Goal: Register for event/course

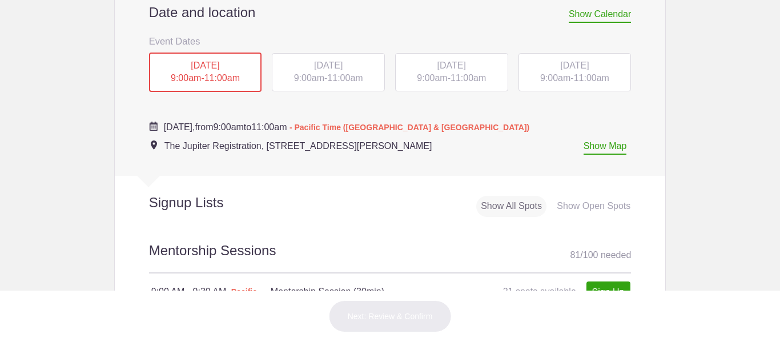
scroll to position [530, 0]
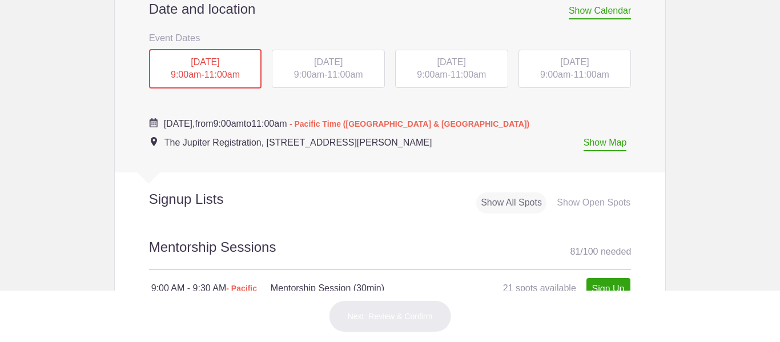
click at [446, 75] on div "[DATE] 9:00am - 11:00am" at bounding box center [451, 69] width 113 height 39
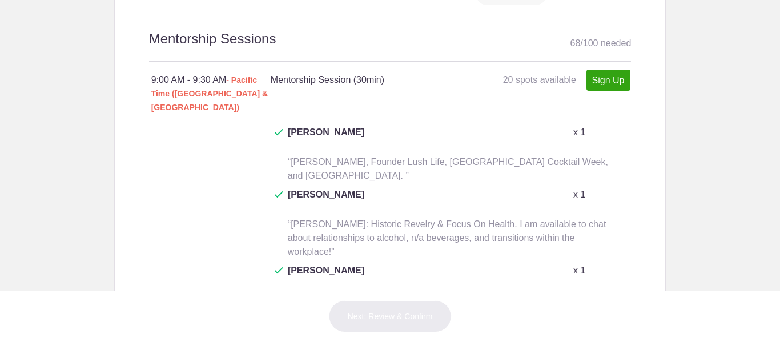
scroll to position [734, 0]
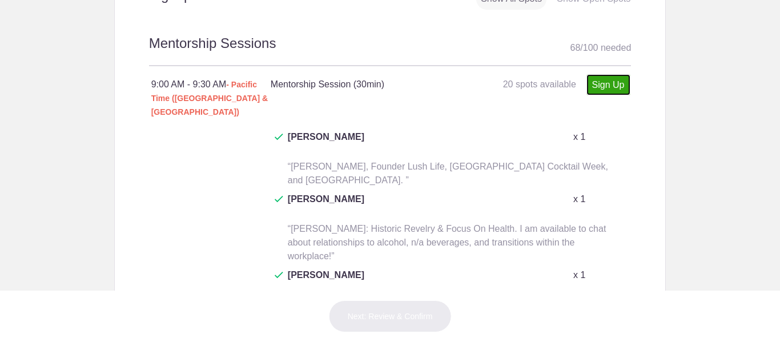
click at [603, 85] on link "Sign Up" at bounding box center [608, 84] width 44 height 21
type input "1"
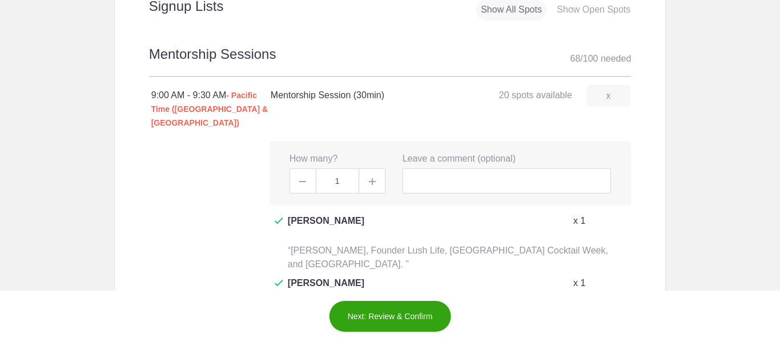
scroll to position [726, 0]
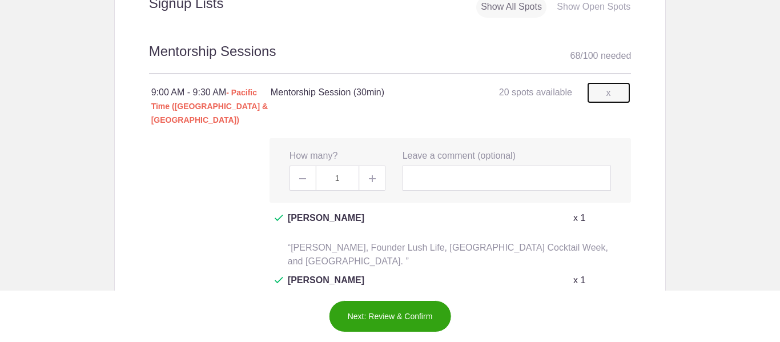
click at [612, 97] on link "x" at bounding box center [608, 92] width 43 height 21
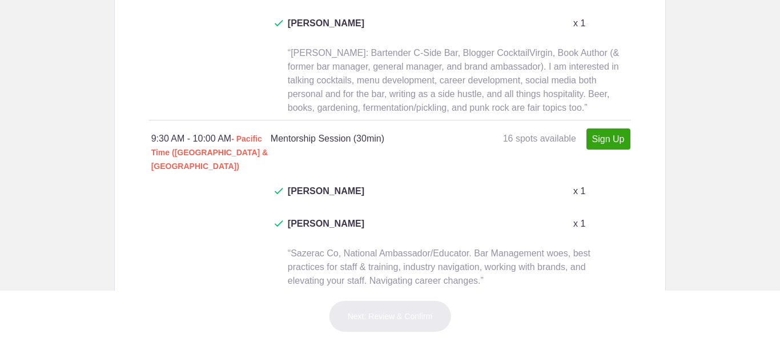
scroll to position [1166, 0]
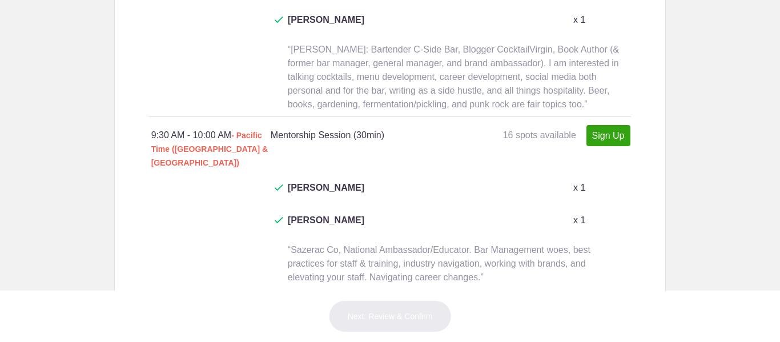
click at [608, 125] on link "Sign Up" at bounding box center [608, 135] width 44 height 21
type input "1"
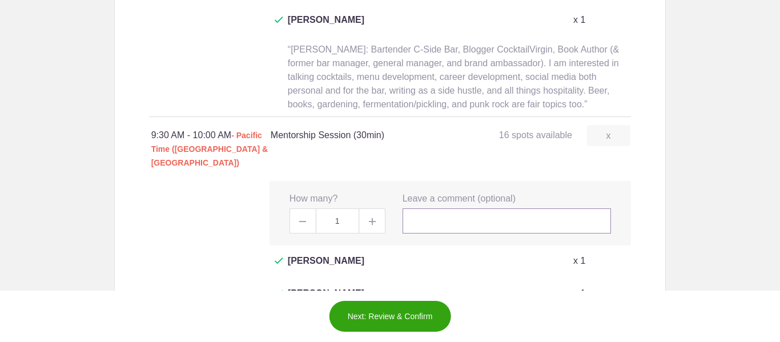
click at [457, 208] on input "text" at bounding box center [506, 220] width 209 height 25
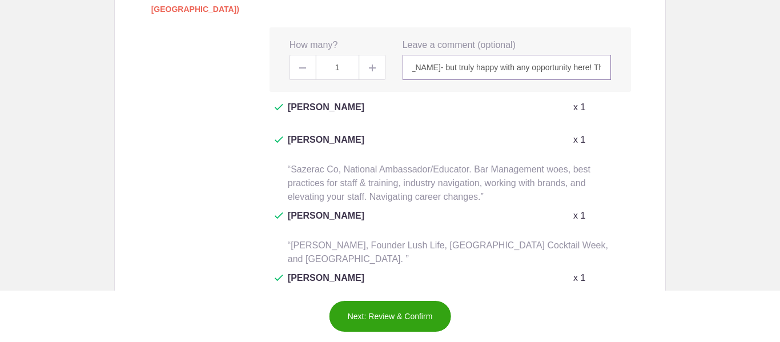
scroll to position [1357, 0]
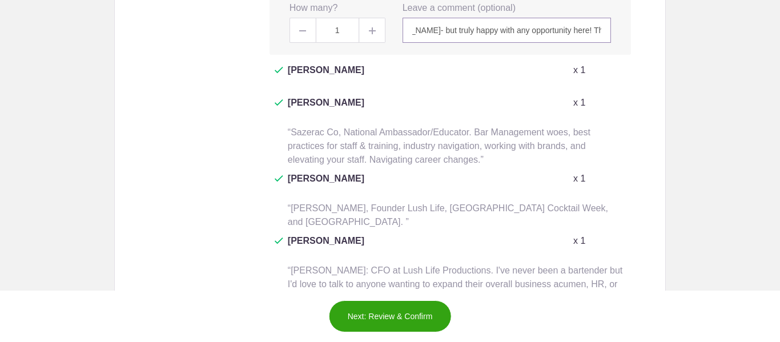
type input "Would be honored to have a session with [PERSON_NAME] or [PERSON_NAME]- but tru…"
click at [414, 319] on button "Next: Review & Confirm" at bounding box center [390, 316] width 123 height 32
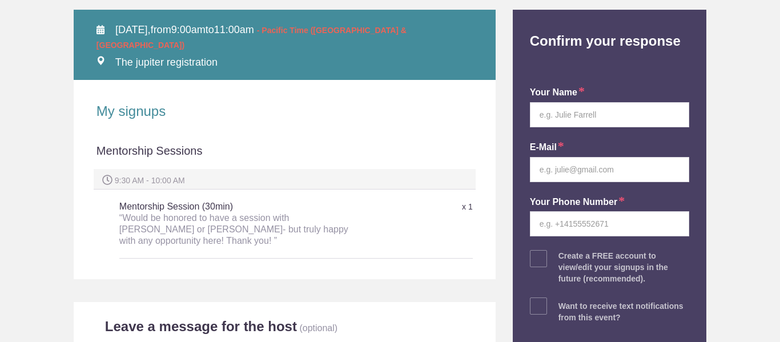
scroll to position [153, 0]
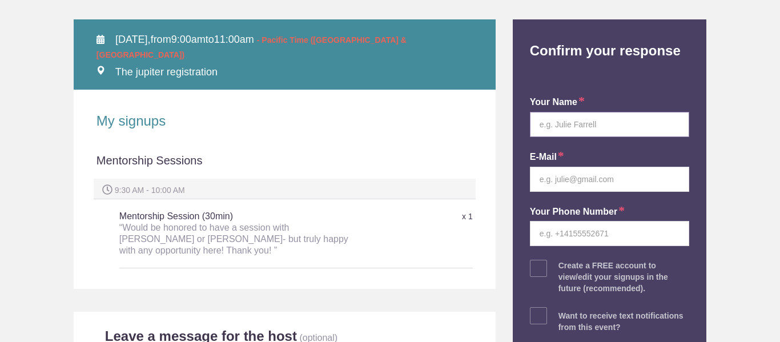
click at [637, 127] on input "text" at bounding box center [609, 124] width 159 height 25
type input "[PERSON_NAME]"
type input "[EMAIL_ADDRESS][DOMAIN_NAME]"
type input "5099537906"
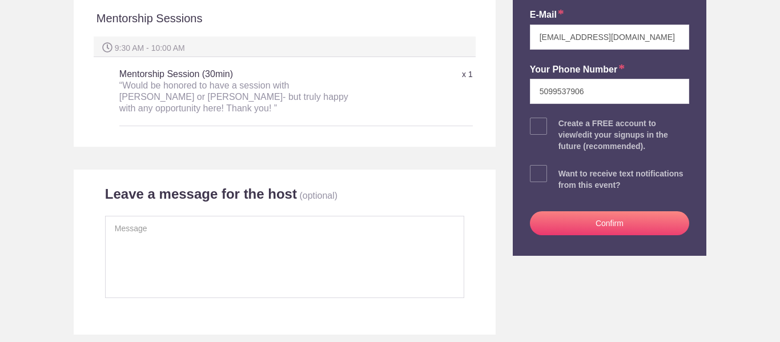
scroll to position [298, 0]
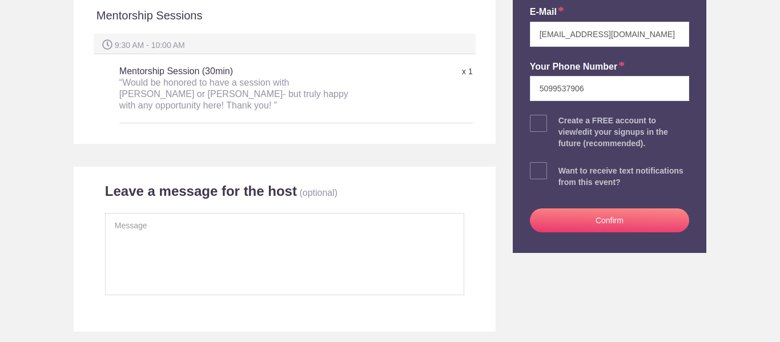
click at [535, 126] on span at bounding box center [538, 123] width 17 height 17
click at [562, 124] on input "checkbox" at bounding box center [641, 120] width 159 height 7
checkbox input "true"
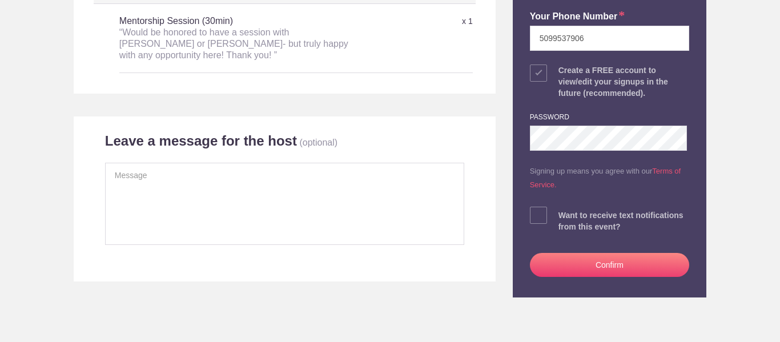
scroll to position [349, 0]
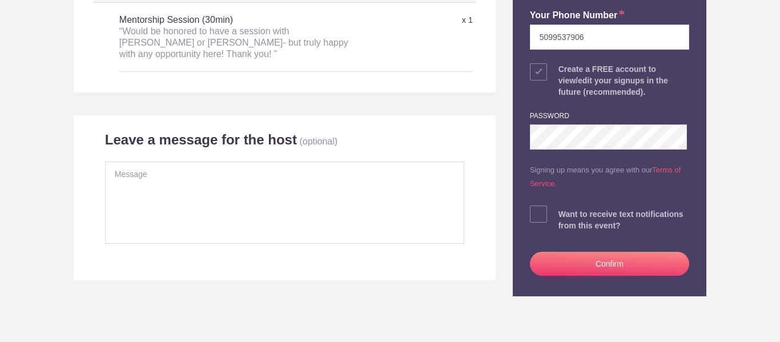
click at [530, 218] on span at bounding box center [538, 213] width 17 height 17
click at [562, 215] on input "checkbox" at bounding box center [641, 211] width 159 height 7
checkbox input "true"
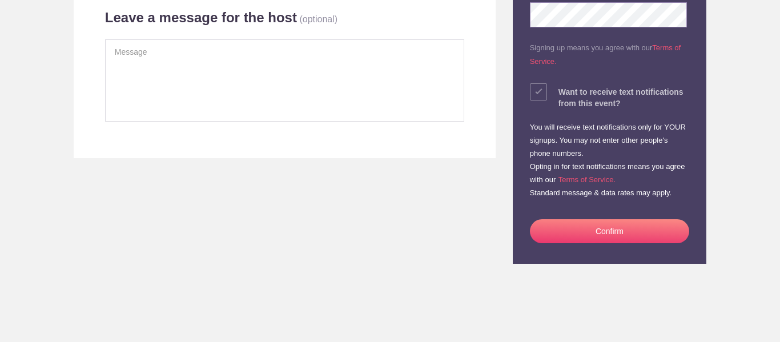
scroll to position [483, 0]
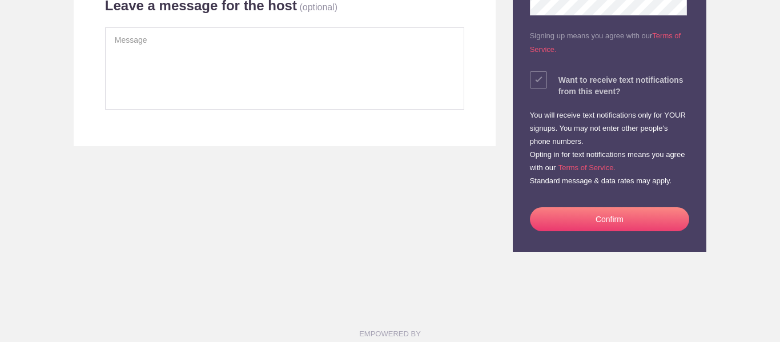
click at [645, 221] on button "Confirm" at bounding box center [609, 219] width 159 height 24
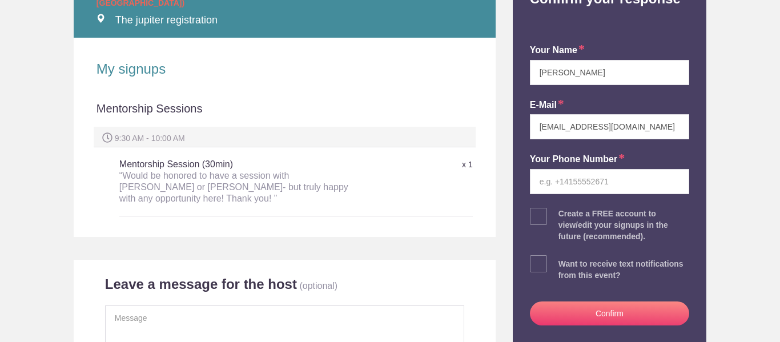
scroll to position [221, 0]
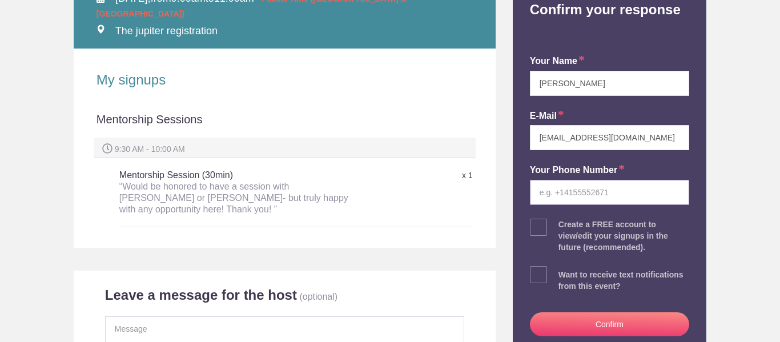
click at [597, 195] on input "tel" at bounding box center [609, 192] width 159 height 25
type input "5099537906"
click at [534, 232] on span at bounding box center [538, 227] width 17 height 17
click at [562, 228] on input "checkbox" at bounding box center [641, 224] width 159 height 7
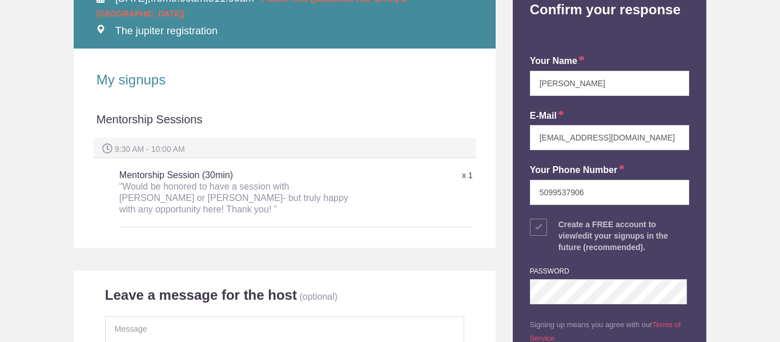
click at [533, 226] on span at bounding box center [538, 227] width 17 height 17
click at [562, 226] on input "checkbox" at bounding box center [641, 224] width 159 height 7
checkbox input "false"
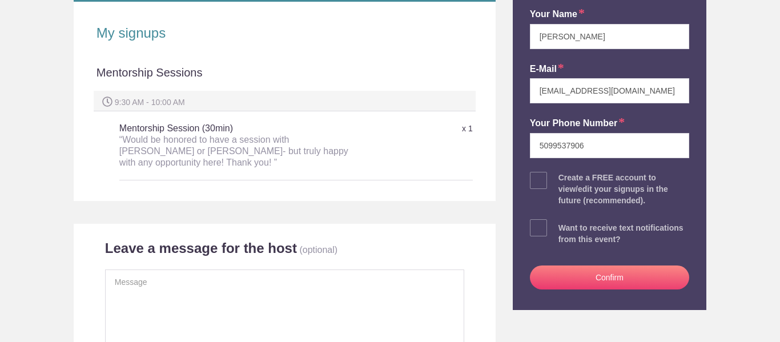
scroll to position [269, 0]
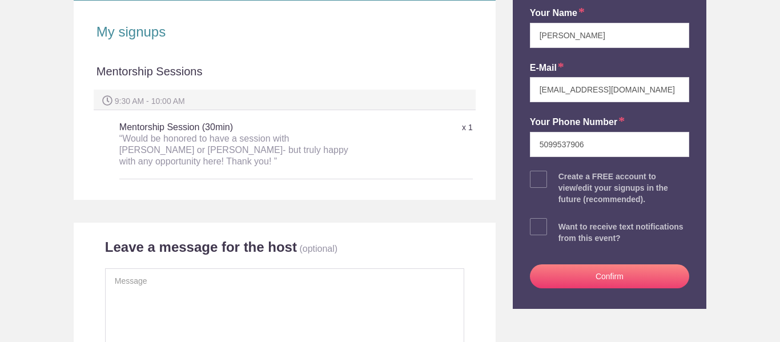
click at [538, 232] on span at bounding box center [538, 226] width 17 height 17
click at [562, 228] on input "checkbox" at bounding box center [641, 223] width 159 height 7
checkbox input "true"
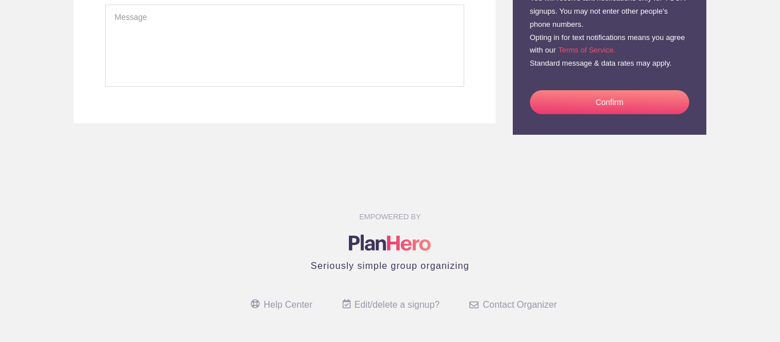
scroll to position [534, 0]
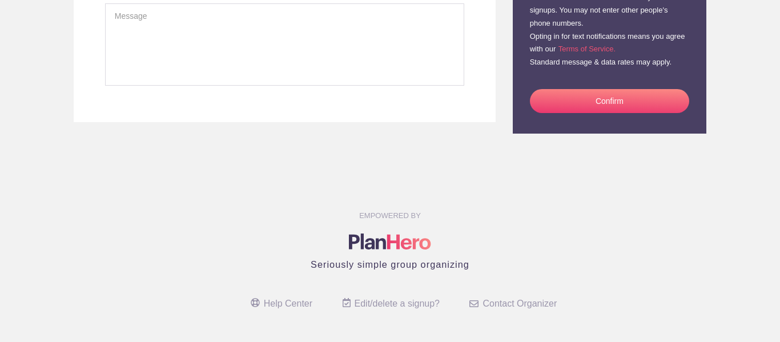
click at [620, 101] on button "Confirm" at bounding box center [609, 101] width 159 height 24
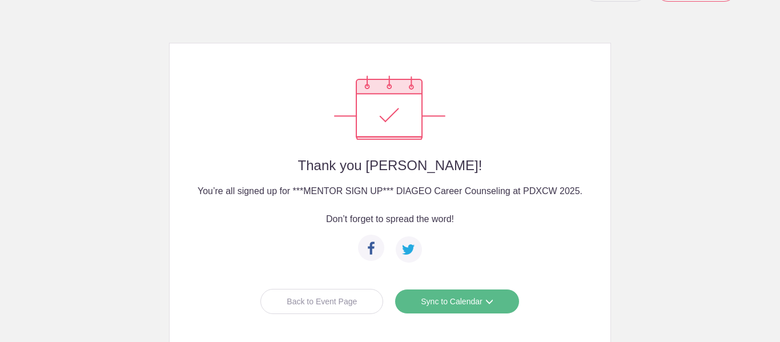
scroll to position [45, 0]
click at [479, 300] on link "Sync to Calendar" at bounding box center [456, 300] width 124 height 25
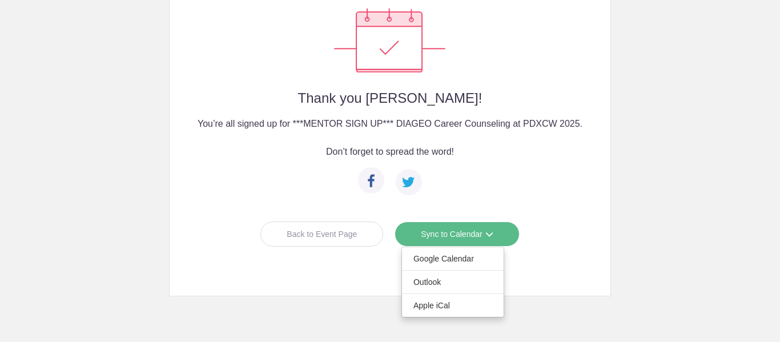
scroll to position [112, 0]
click at [462, 266] on link "Google Calendar" at bounding box center [453, 258] width 102 height 23
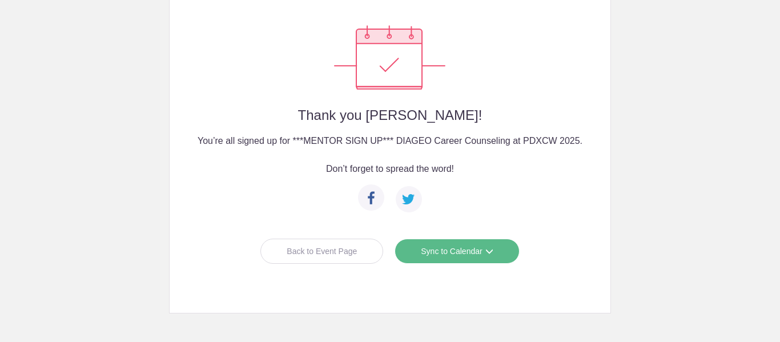
scroll to position [96, 0]
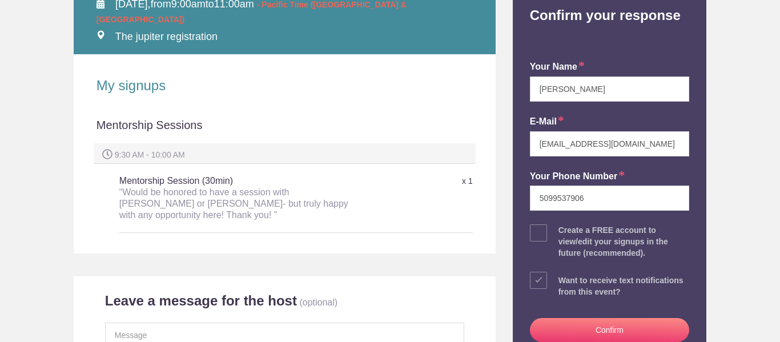
scroll to position [191, 0]
